Goal: Transaction & Acquisition: Purchase product/service

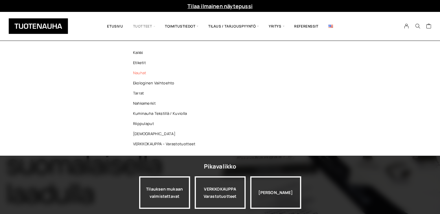
click at [136, 75] on link "Nauhat" at bounding box center [166, 73] width 84 height 10
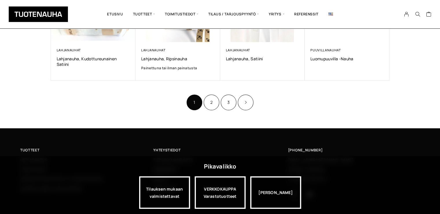
scroll to position [429, 0]
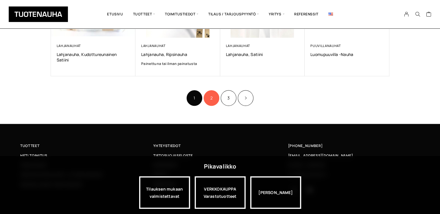
click at [213, 90] on link "2" at bounding box center [212, 98] width 16 height 16
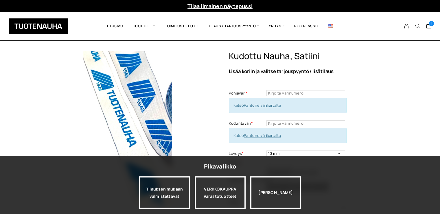
type textarea "Tuote: Nauhapainatus toimitettuna rullassa Materiaali: 100% kierrätetty polyest…"
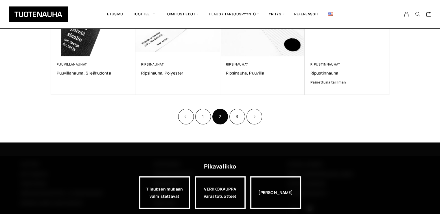
scroll to position [407, 0]
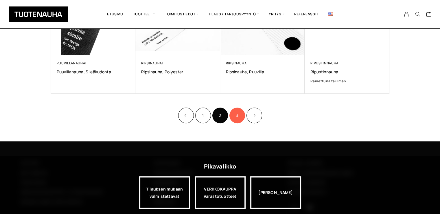
click at [238, 119] on link "3" at bounding box center [238, 115] width 16 height 16
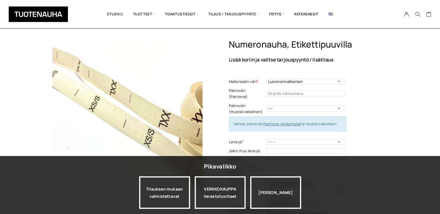
scroll to position [15, 0]
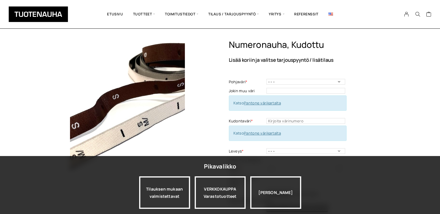
scroll to position [29, 0]
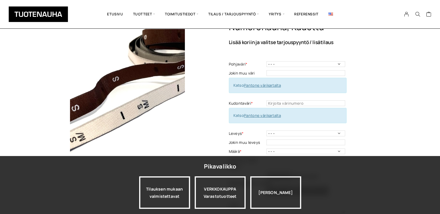
type textarea "Tuote: Nauhapainatus toimitettuna rullassa Materiaali: 100% kierrätetty polyest…"
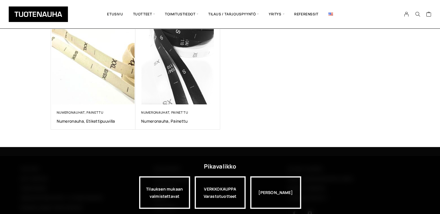
scroll to position [126, 0]
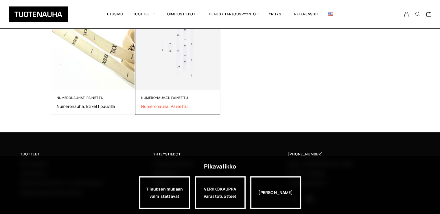
click at [174, 107] on span "Numeronauha, painettu" at bounding box center [177, 106] width 73 height 6
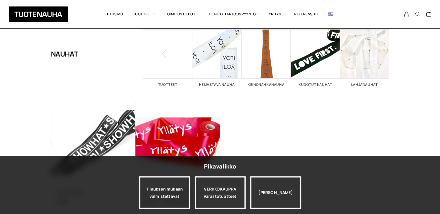
scroll to position [30, 0]
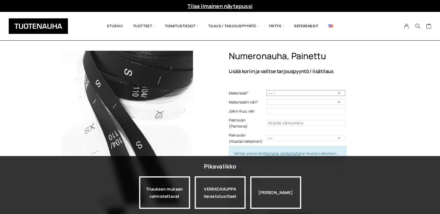
click at [305, 93] on select "- - - Polyestersatiini, matta Polyestersatiini, kiiltävä Ekologinen polyestersa…" at bounding box center [306, 93] width 79 height 6
select select "Ekologinen polyestersatiini"
click at [267, 90] on select "- - - Polyestersatiini, matta Polyestersatiini, kiiltävä Ekologinen polyestersa…" at bounding box center [306, 93] width 79 height 6
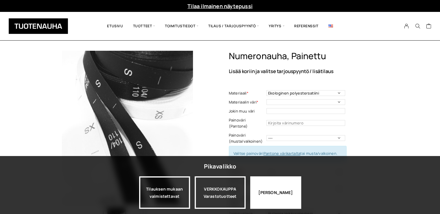
click at [288, 195] on div "[PERSON_NAME]" at bounding box center [275, 192] width 51 height 32
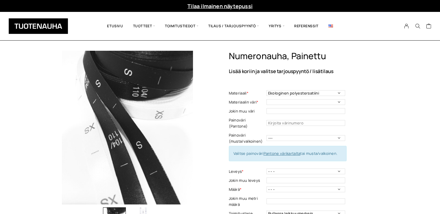
scroll to position [12, 0]
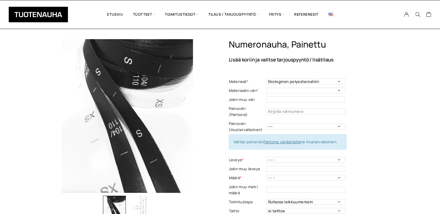
click at [315, 87] on td "- - - Valkoinen Musta -> Polyestersatiini ekologinen/kiiltävä/matta Pohjaväri -…" at bounding box center [307, 90] width 80 height 9
click at [316, 92] on select "- - - Valkoinen Musta -> Polyestersatiini ekologinen/kiiltävä/matta" at bounding box center [306, 90] width 79 height 6
select select "Valkoinen"
click at [267, 87] on select "- - - Valkoinen Musta -> Polyestersatiini ekologinen/kiiltävä/matta" at bounding box center [306, 90] width 79 height 6
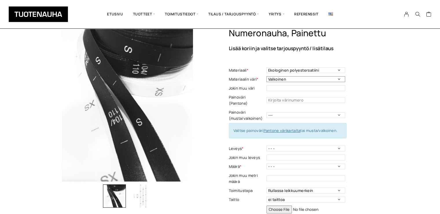
scroll to position [23, 0]
click at [305, 112] on select "--- Musta Valkoinen" at bounding box center [306, 115] width 79 height 6
select select "musta"
click at [267, 112] on select "--- Musta Valkoinen" at bounding box center [306, 115] width 79 height 6
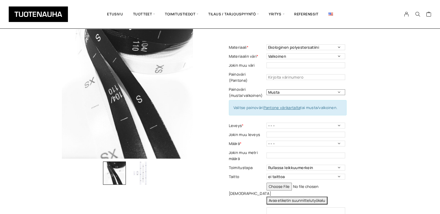
scroll to position [46, 0]
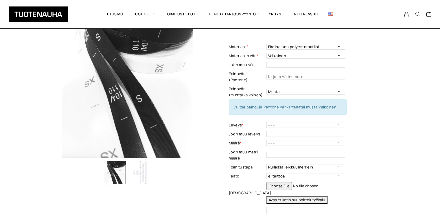
click at [318, 121] on td "- - - 10 mm Leveys - Pakollinen tieto" at bounding box center [307, 124] width 80 height 9
click at [321, 122] on select "- - - 10 mm" at bounding box center [306, 125] width 79 height 6
select select "10 mm"
click at [267, 122] on select "- - - 10 mm" at bounding box center [306, 125] width 79 height 6
click at [312, 140] on select "- - - 100 m 150 m 200 m 300 m" at bounding box center [306, 143] width 79 height 6
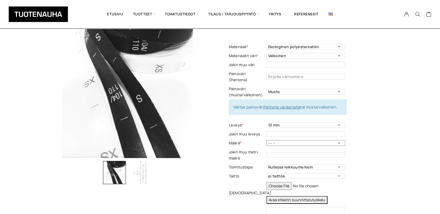
select select "100 m"
click at [267, 140] on select "- - - 100 m 150 m 200 m 300 m" at bounding box center [306, 143] width 79 height 6
click at [295, 152] on input "text" at bounding box center [306, 155] width 79 height 6
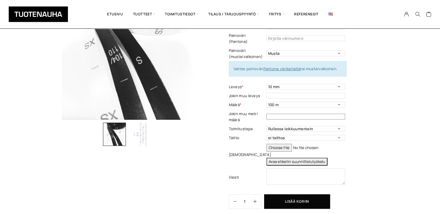
scroll to position [83, 0]
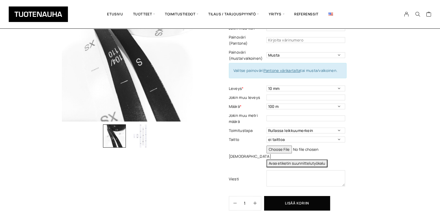
click at [139, 139] on img "button" at bounding box center [140, 135] width 23 height 23
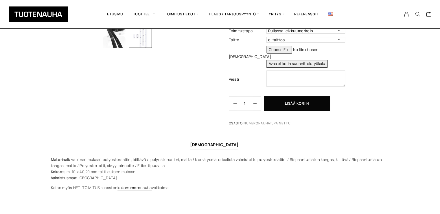
scroll to position [192, 0]
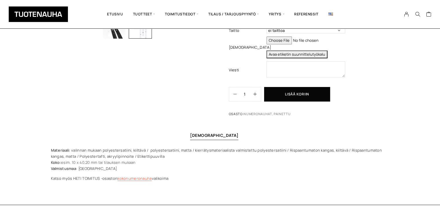
click at [138, 175] on link "kokonumeronauha" at bounding box center [135, 177] width 34 height 5
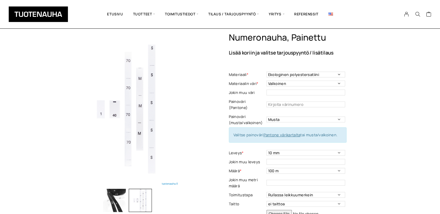
scroll to position [22, 0]
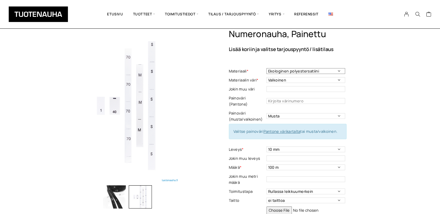
click at [317, 72] on select "- - - Polyestersatiini, matta Polyestersatiini, kiiltävä Ekologinen polyestersa…" at bounding box center [306, 71] width 79 height 6
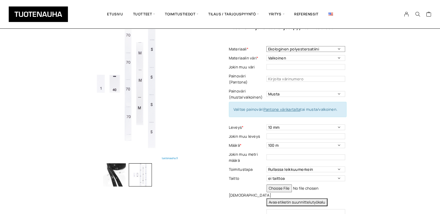
scroll to position [67, 0]
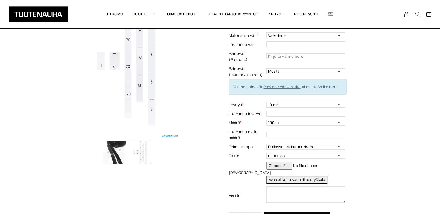
click at [288, 176] on button "Avaa etiketin suunnittelutyökalu" at bounding box center [297, 179] width 61 height 8
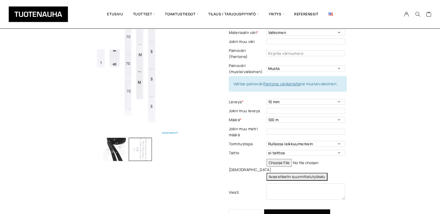
scroll to position [69, 0]
click at [279, 129] on input "text" at bounding box center [306, 132] width 79 height 6
click at [333, 117] on select "- - - 100 m 150 m 200 m 300 m" at bounding box center [306, 120] width 79 height 6
select select "- - -"
click at [267, 117] on select "- - - 100 m 150 m 200 m 300 m" at bounding box center [306, 120] width 79 height 6
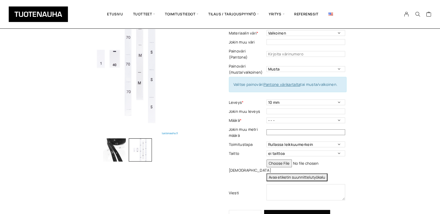
click at [299, 129] on input "text" at bounding box center [306, 132] width 79 height 6
type input "10"
click at [387, 134] on div "Numeronauha, painettu Lisää koriin ja valitse tarjouspyyntö / lisätilaus Materi…" at bounding box center [309, 112] width 161 height 260
click at [336, 150] on select "ei taittoa keskitaitto" at bounding box center [306, 153] width 79 height 6
select select "keskitaitto"
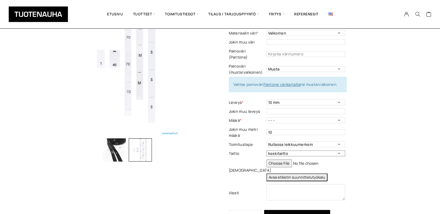
click at [267, 150] on select "ei taittoa keskitaitto" at bounding box center [306, 153] width 79 height 6
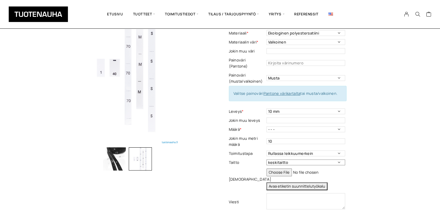
scroll to position [60, 0]
click at [293, 109] on select "- - - 10 mm" at bounding box center [306, 112] width 79 height 6
click at [295, 125] on td "- - - 100 m 150 m 200 m 300 m Määrä - Pakollinen tieto" at bounding box center [307, 129] width 80 height 9
click at [390, 113] on div "Numeronauha, painettu Lisää koriin ja valitse tarjouspyyntö / lisätilaus Materi…" at bounding box center [220, 164] width 440 height 346
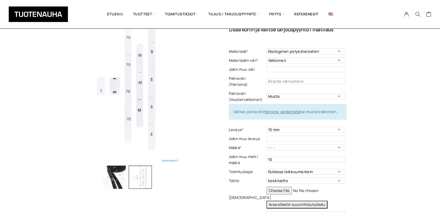
scroll to position [49, 0]
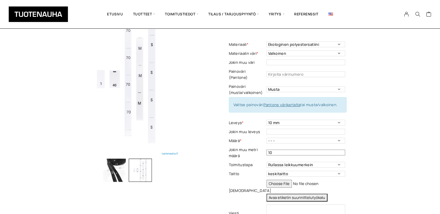
drag, startPoint x: 281, startPoint y: 146, endPoint x: 241, endPoint y: 147, distance: 40.0
click at [241, 147] on tr "Jokin muu metri määrä 10 This field can't be Empty" at bounding box center [288, 152] width 118 height 15
type input "20"
click at [369, 161] on div "Numeronauha, painettu Lisää koriin ja valitse tarjouspyyntö / lisätilaus Materi…" at bounding box center [309, 132] width 161 height 260
click at [397, 104] on div "Numeronauha, painettu Lisää koriin ja valitse tarjouspyyntö / lisätilaus Materi…" at bounding box center [220, 175] width 440 height 346
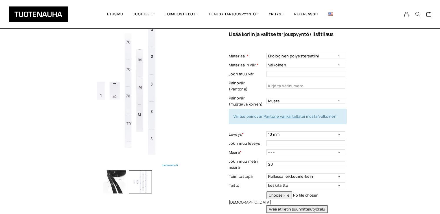
scroll to position [36, 0]
click at [310, 66] on select "- - - Valkoinen Musta -> Polyestersatiini ekologinen/kiiltävä/matta" at bounding box center [306, 66] width 79 height 6
click at [382, 50] on div "Numeronauha, painettu Lisää koriin ja valitse tarjouspyyntö / lisätilaus Materi…" at bounding box center [309, 144] width 161 height 260
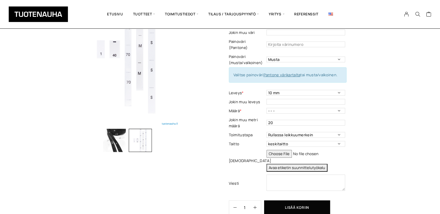
scroll to position [80, 0]
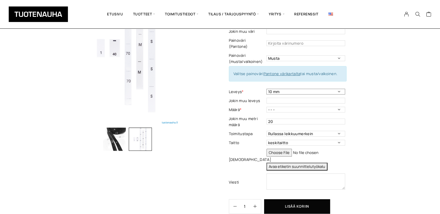
click at [320, 89] on select "- - - 10 mm" at bounding box center [306, 92] width 79 height 6
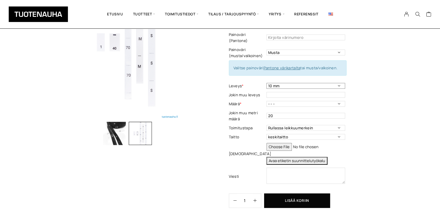
scroll to position [87, 0]
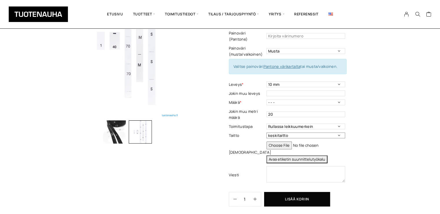
click at [323, 132] on select "ei taittoa keskitaitto" at bounding box center [306, 135] width 79 height 6
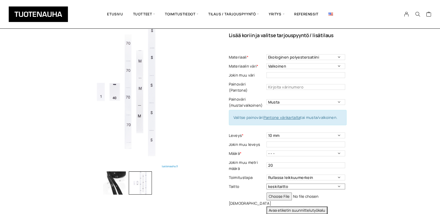
scroll to position [37, 0]
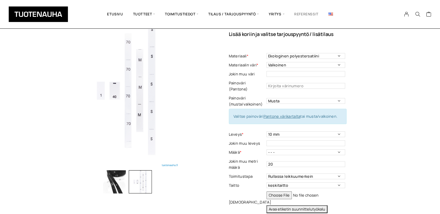
type textarea "Tuote: Nauhapainatus toimitettuna rullassa Materiaali: 100% kierrätetty polyest…"
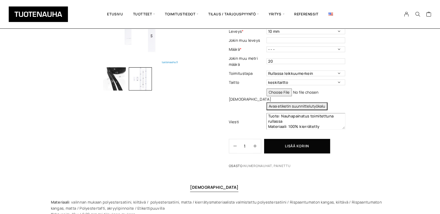
scroll to position [141, 0]
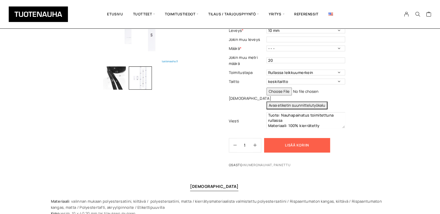
click at [294, 138] on button "Lisää koriin" at bounding box center [297, 145] width 66 height 14
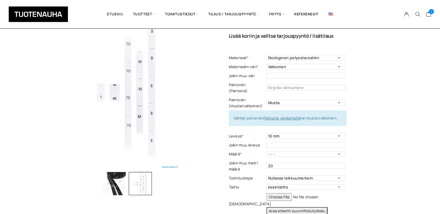
scroll to position [90, 0]
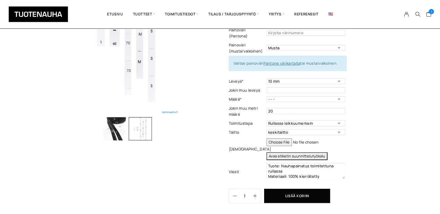
click at [300, 152] on button "Avaa etiketin suunnittelutyökalu" at bounding box center [297, 156] width 61 height 8
click at [286, 190] on button "Lisää koriin" at bounding box center [297, 195] width 66 height 14
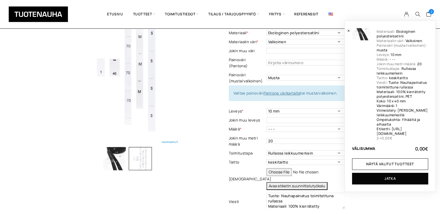
scroll to position [0, 28]
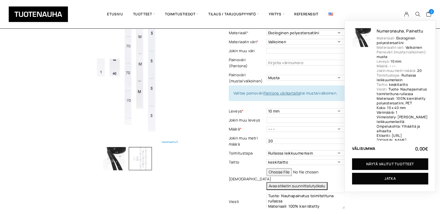
click at [387, 163] on link "Näytä valitut tuotteet" at bounding box center [390, 164] width 76 height 12
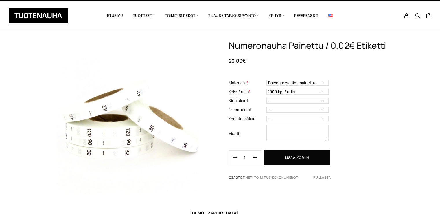
scroll to position [10, 0]
click at [302, 83] on select "Polyestersatiini, painettu" at bounding box center [298, 83] width 62 height 6
click at [304, 95] on td "1000 kpl / rulla Koko - Pakollinen tieto" at bounding box center [299, 91] width 64 height 9
click at [306, 94] on select "1000 kpl / rulla" at bounding box center [298, 92] width 62 height 6
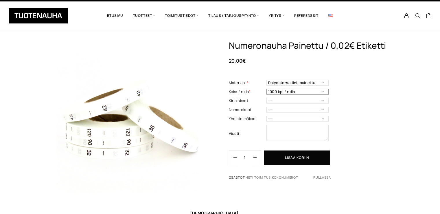
click at [306, 94] on select "1000 kpl / rulla" at bounding box center [298, 92] width 62 height 6
click at [305, 101] on select "--- 3XS 2XS XS S M L XL 2XL 3XL 4XL 5XL 6XL 7XL ONE SIZE" at bounding box center [298, 101] width 62 height 6
click at [373, 118] on div "Numeronauha Painettu / 0,02€ Etiketti 20,00 € Materiaali * Polyestersatiini, pa…" at bounding box center [309, 112] width 161 height 144
click at [320, 103] on td "--- 3XS 2XS XS S M L XL 2XL 3XL 4XL 5XL 6XL 7XL ONE SIZE" at bounding box center [299, 100] width 64 height 9
click at [320, 111] on select "--- 32 34 36 38 40 42 44 46 48 50 52 54 56 58 60 70 80 90 100 110 120 130 140 1…" at bounding box center [298, 110] width 62 height 6
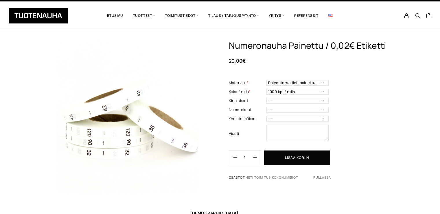
click at [371, 90] on div "Numeronauha Painettu / 0,02€ Etiketti 20,00 € Materiaali * Polyestersatiini, pa…" at bounding box center [309, 112] width 161 height 144
click at [321, 120] on select "--- 50/56 62/68 68/74 74/80 86/92 98/104 110/116 122/128 134/140 146/152 158/16…" at bounding box center [298, 119] width 62 height 6
click at [422, 115] on div "Numeronauha Painettu / 0,02€ Etiketti 20,00 € Materiaali * Polyestersatiini, pa…" at bounding box center [220, 161] width 440 height 242
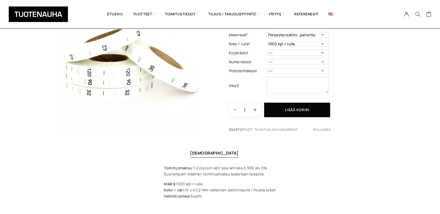
scroll to position [70, 0]
click at [313, 64] on select "--- 32 34 36 38 40 42 44 46 48 50 52 54 56 58 60 70 80 90 100 110 120 130 140 1…" at bounding box center [298, 62] width 62 height 6
click at [187, 133] on img at bounding box center [127, 57] width 153 height 153
click at [291, 57] on td "--- 3XS 2XS XS S M L XL 2XL 3XL 4XL 5XL 6XL 7XL ONE SIZE" at bounding box center [299, 53] width 64 height 9
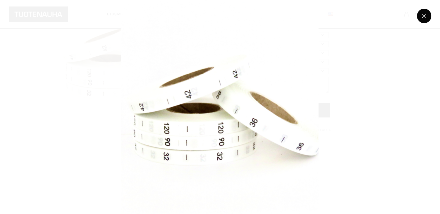
click at [424, 14] on button at bounding box center [424, 16] width 14 height 14
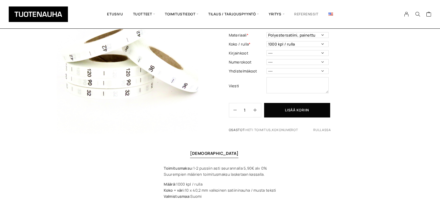
type textarea "Tuote: Nauhapainatus toimitettuna rullassa Materiaali: 100% kierrätetty polyest…"
